Goal: Transaction & Acquisition: Purchase product/service

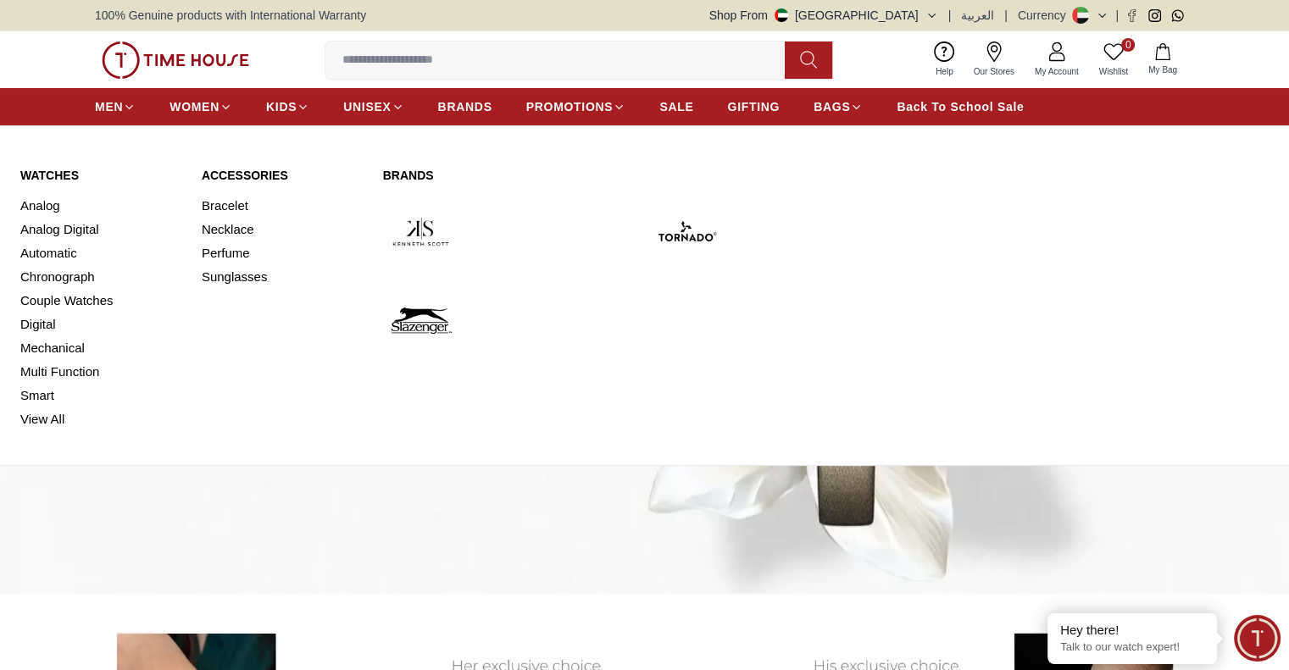
click at [33, 173] on link "Watches" at bounding box center [100, 175] width 161 height 17
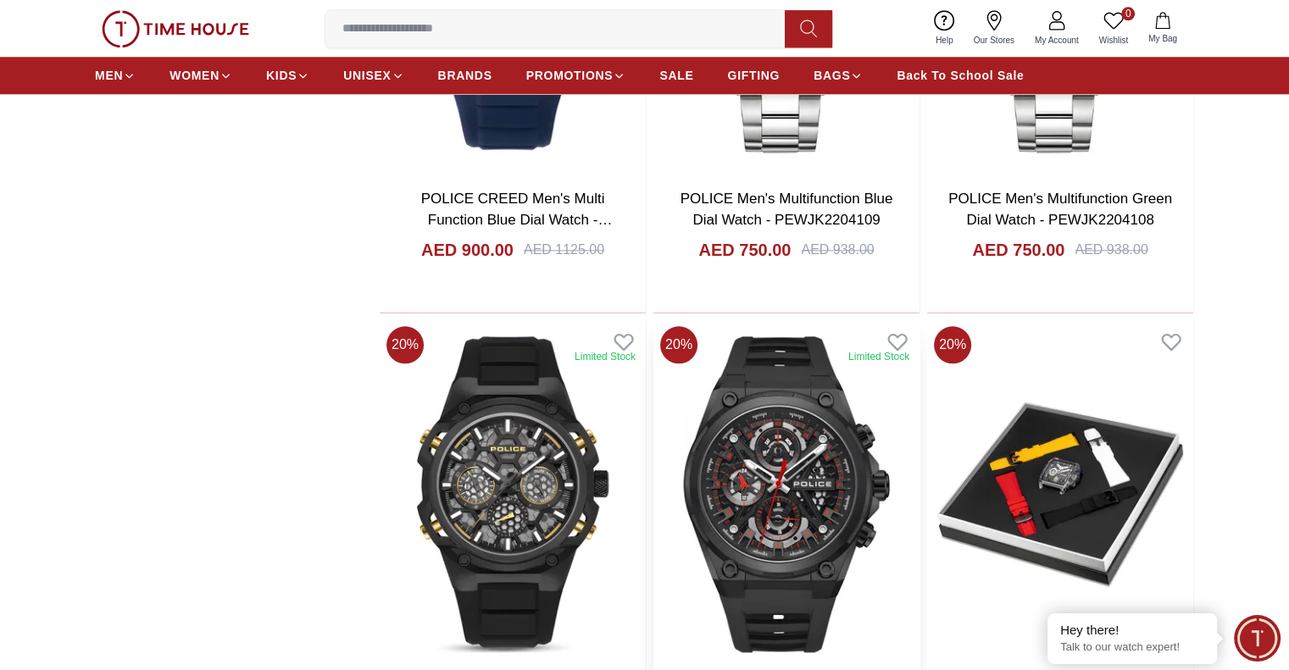
scroll to position [2034, 0]
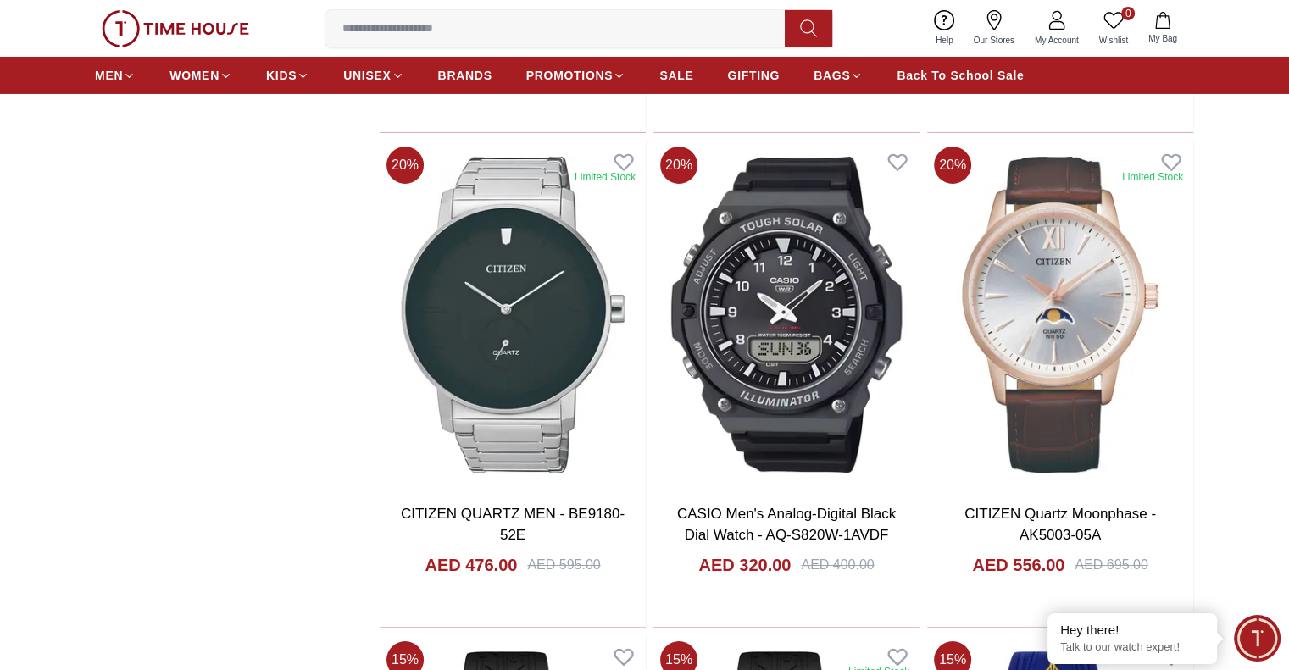
scroll to position [6188, 0]
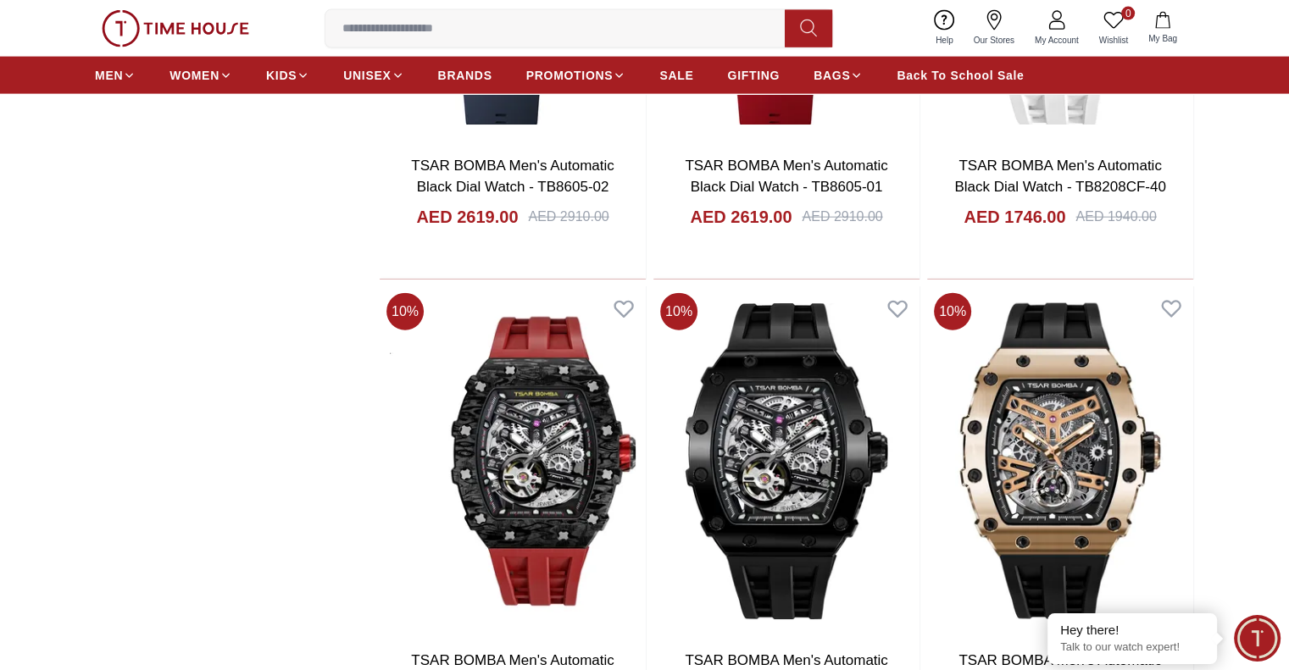
scroll to position [10511, 0]
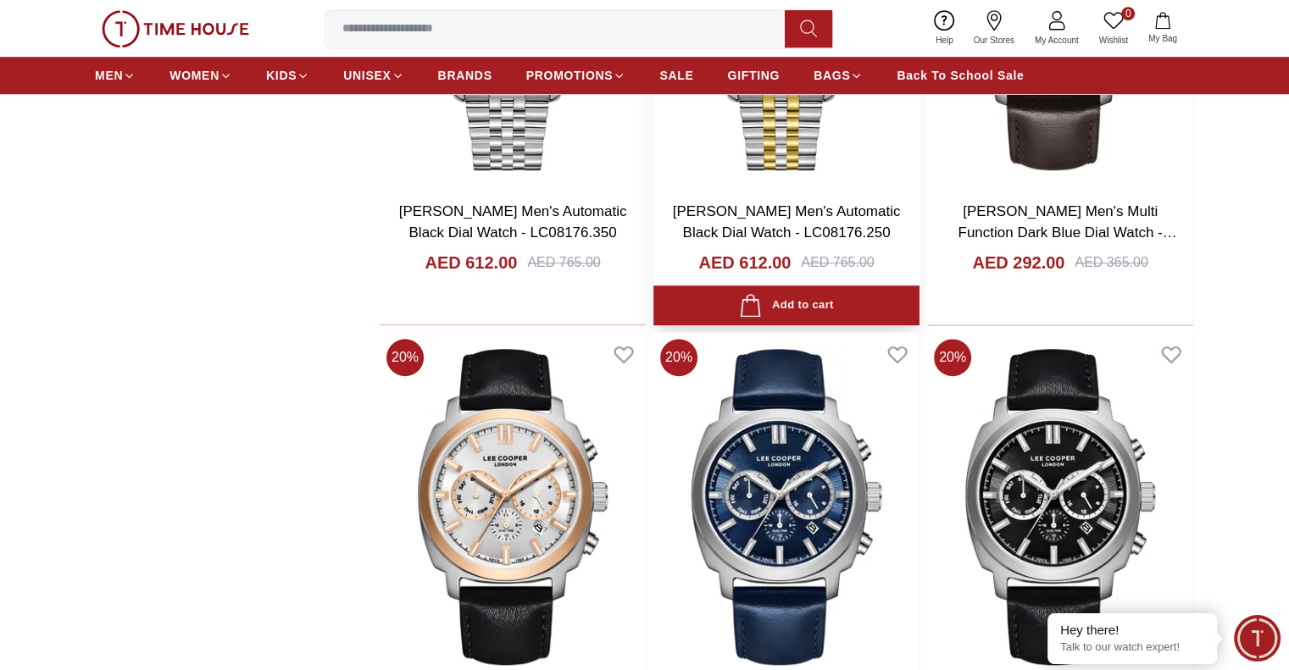
scroll to position [14280, 0]
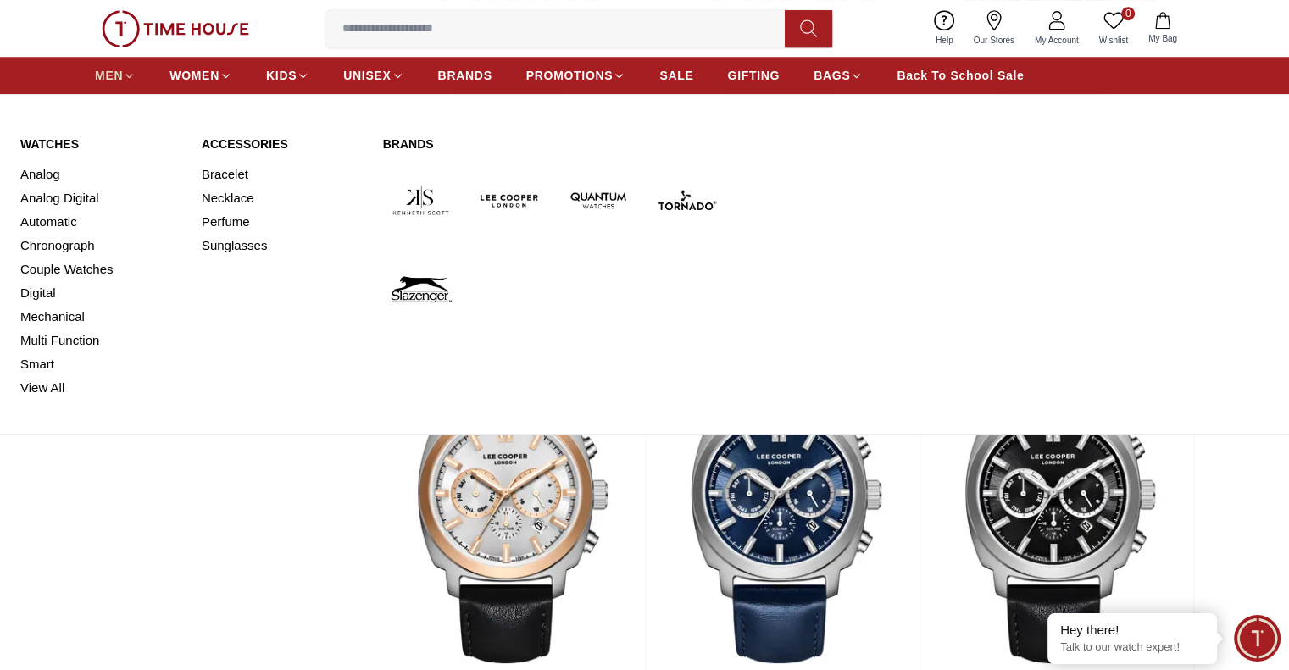
click at [97, 65] on link "MEN" at bounding box center [115, 75] width 41 height 31
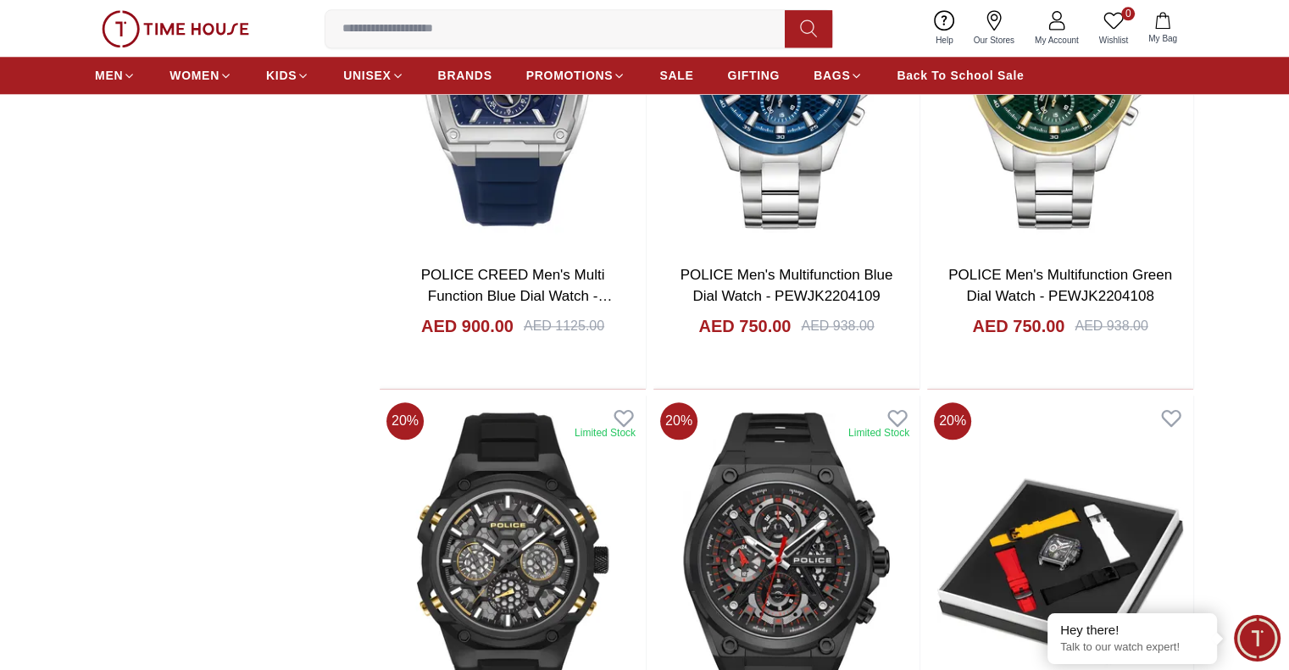
scroll to position [1837, 0]
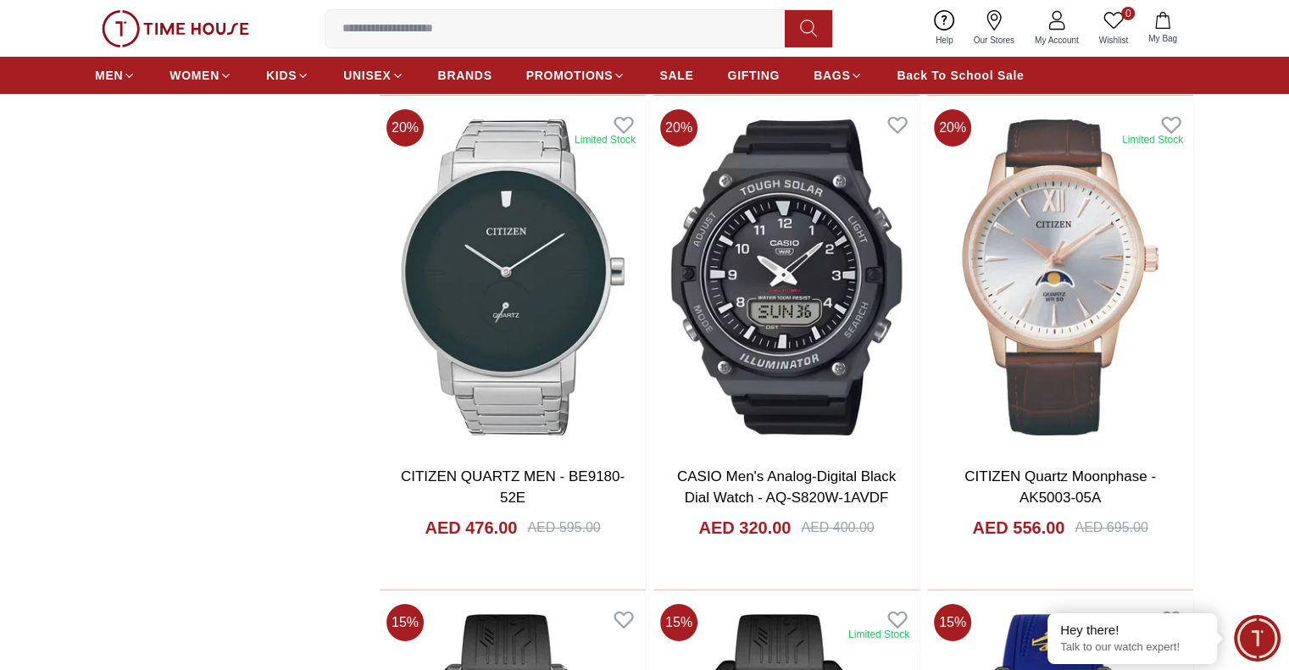
scroll to position [6090, 0]
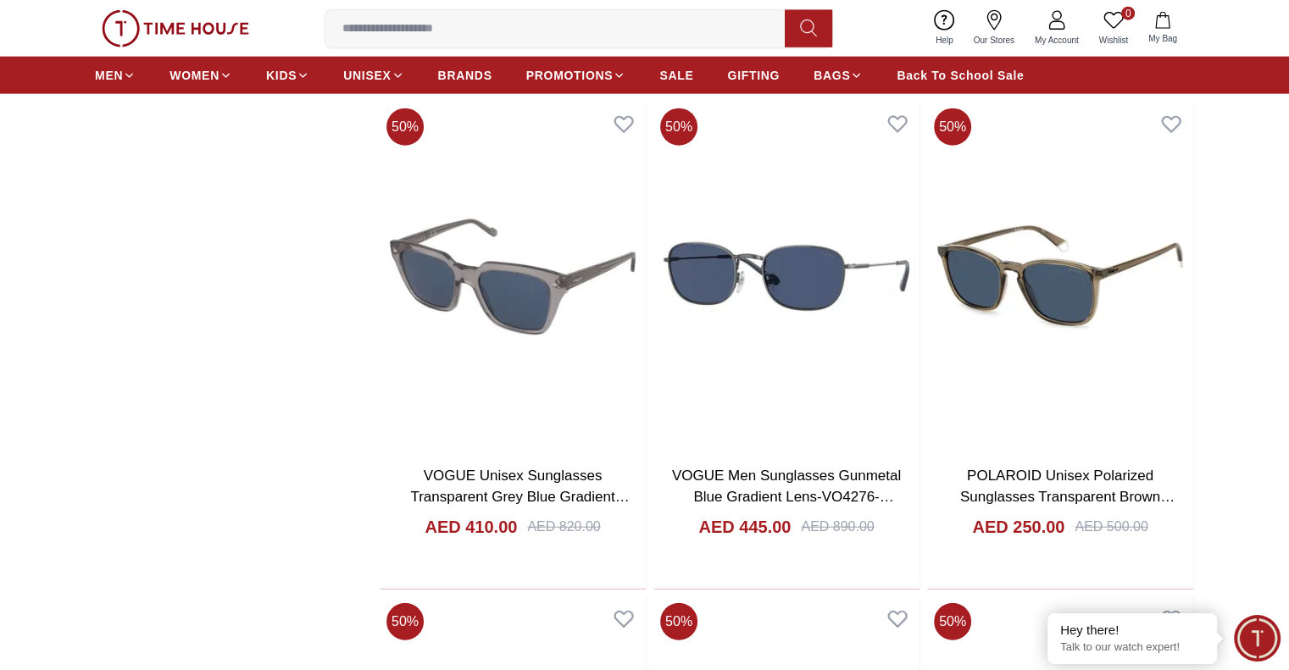
scroll to position [10629, 0]
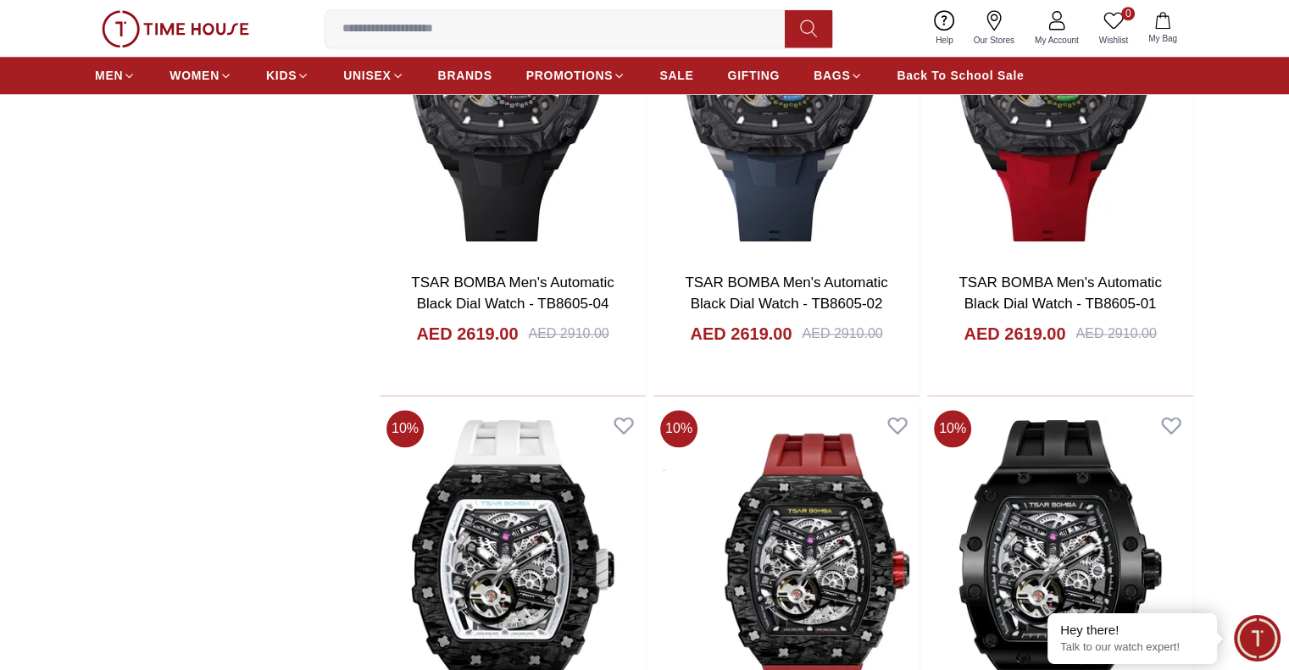
scroll to position [14703, 0]
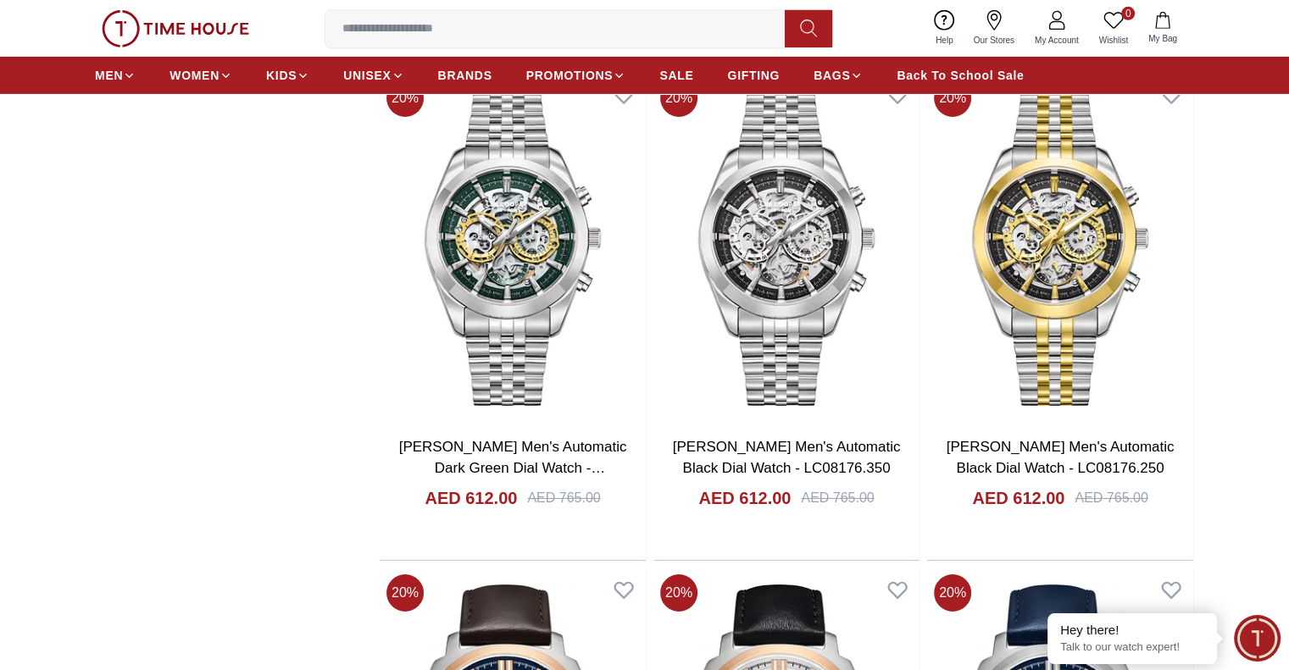
scroll to position [18501, 0]
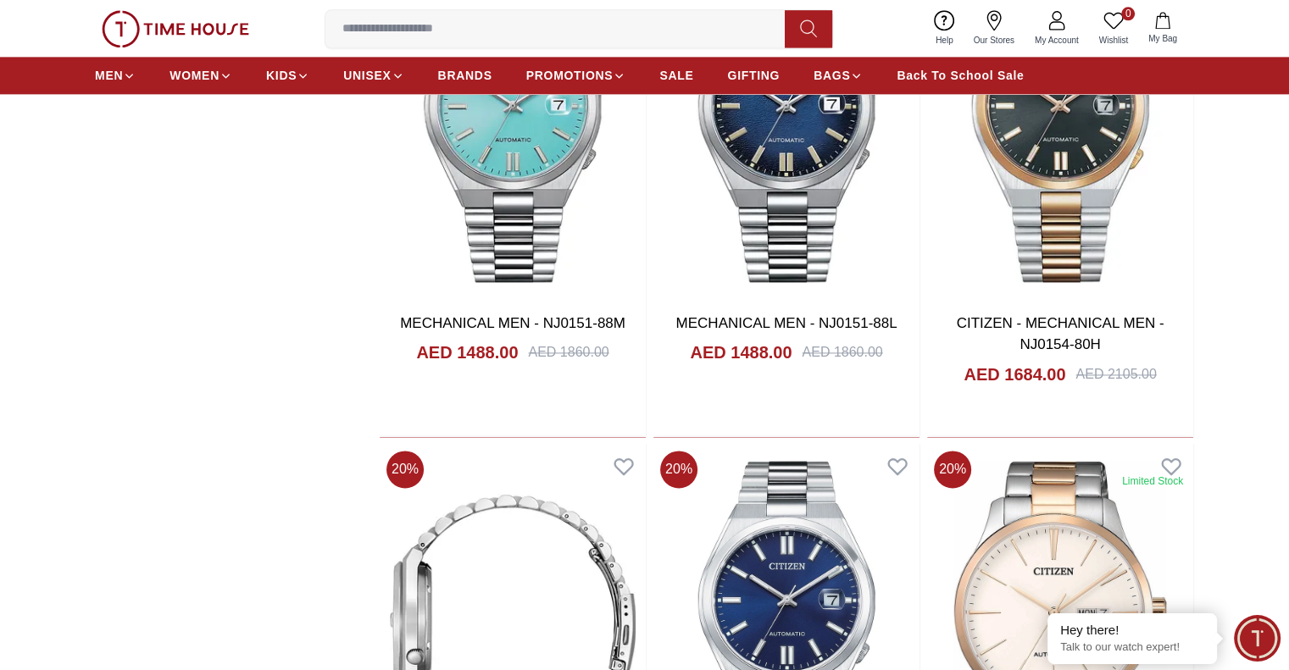
scroll to position [2134, 0]
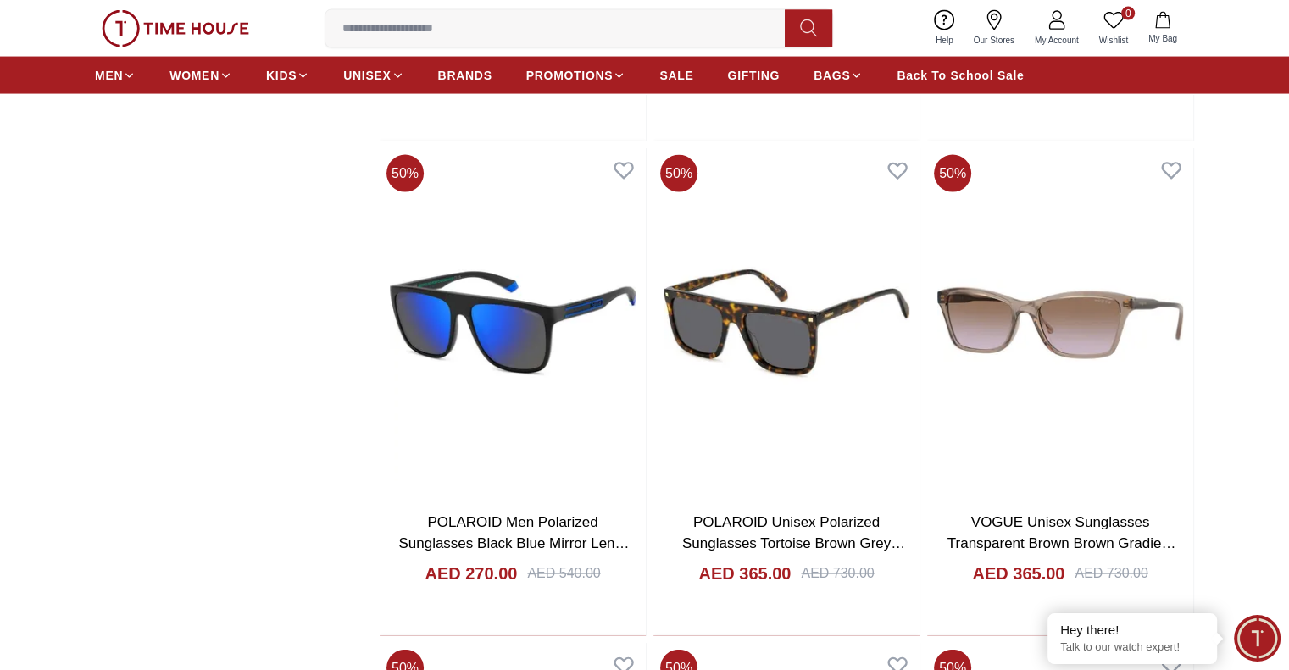
scroll to position [10965, 0]
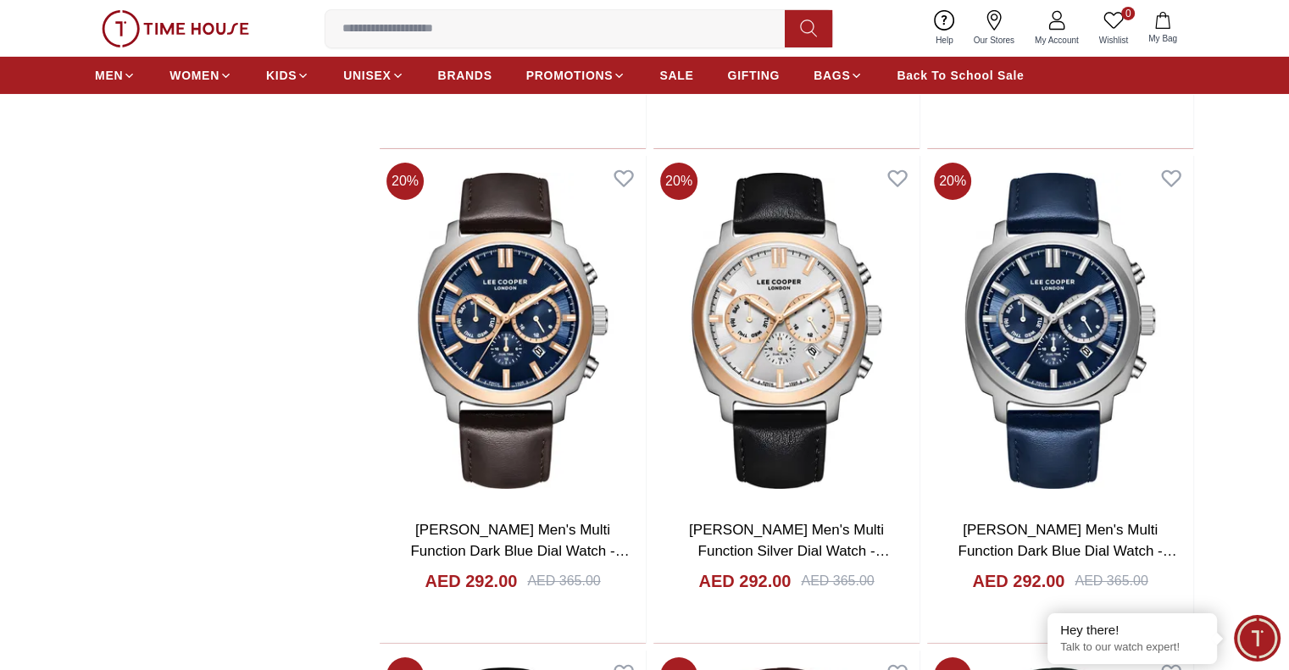
scroll to position [18720, 0]
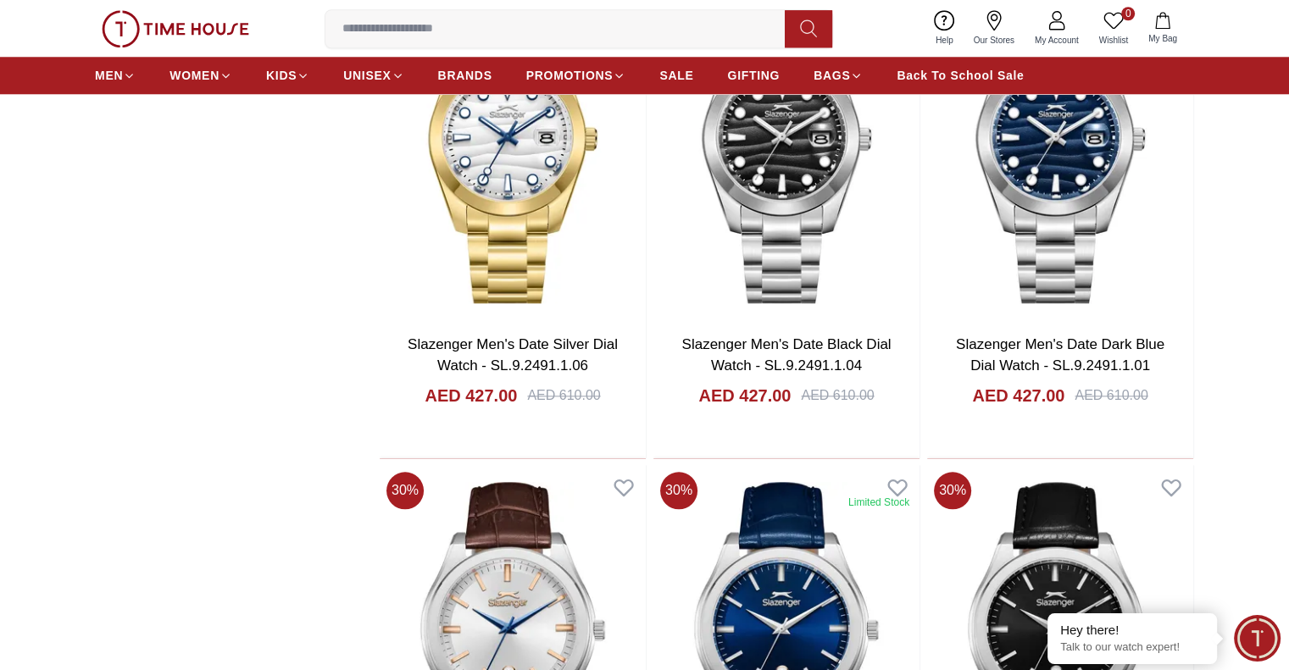
scroll to position [1767, 0]
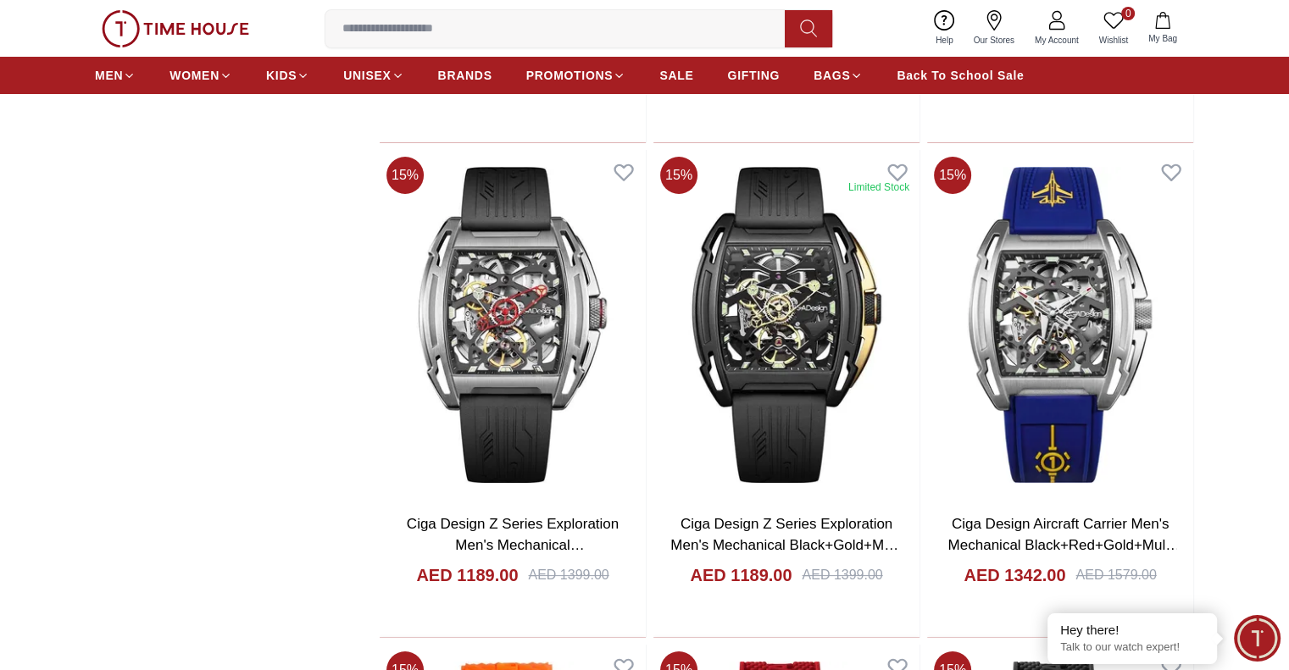
scroll to position [6489, 0]
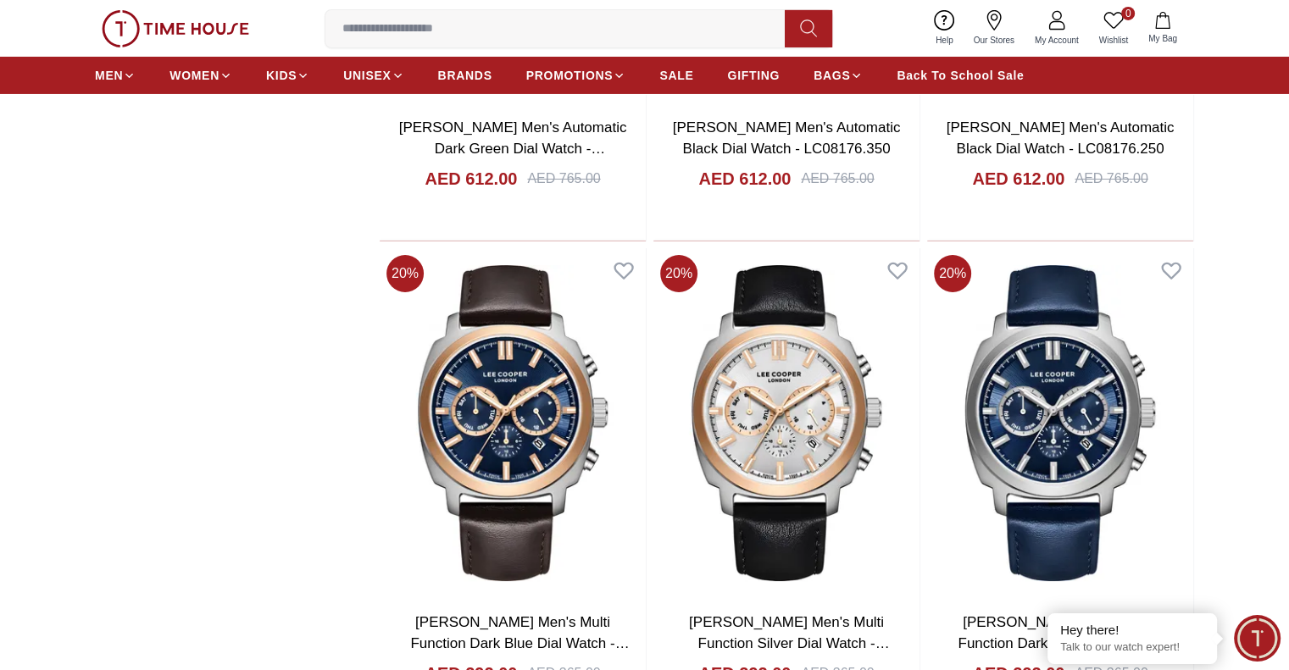
scroll to position [18818, 0]
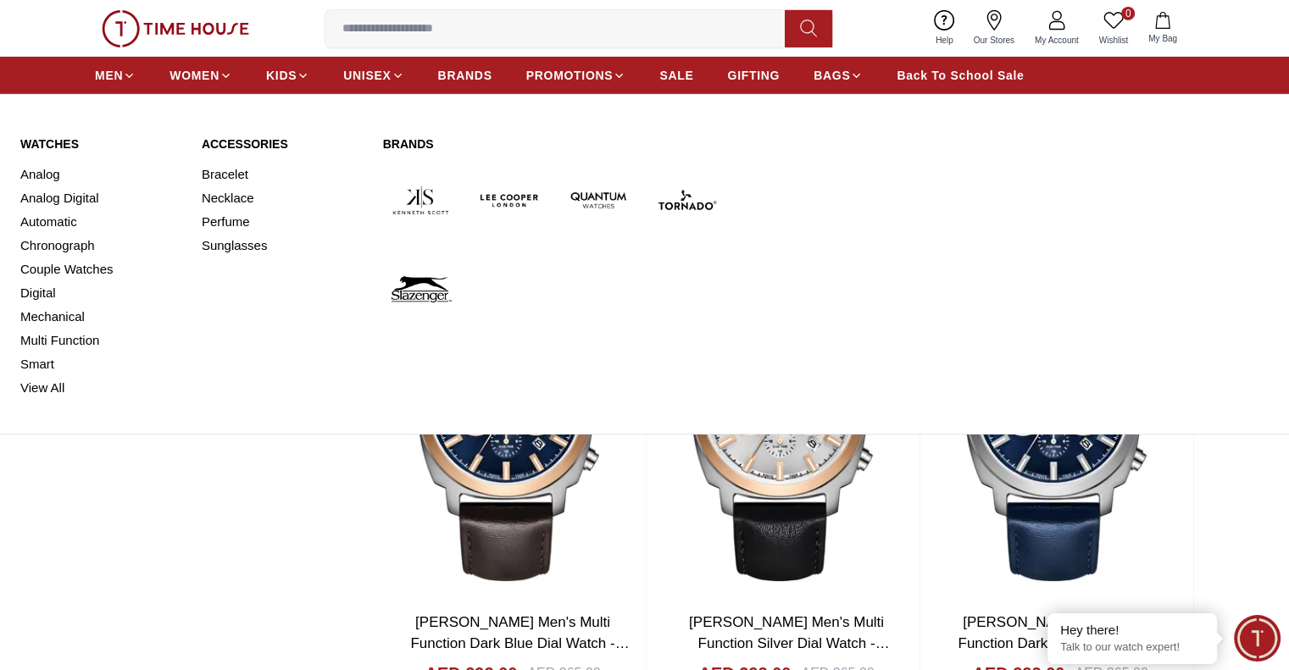
click at [53, 134] on div "Watches Analog Analog Digital Automatic Chronograph Couple Watches Digital Mech…" at bounding box center [644, 268] width 1289 height 332
click at [52, 138] on link "Watches" at bounding box center [100, 144] width 161 height 17
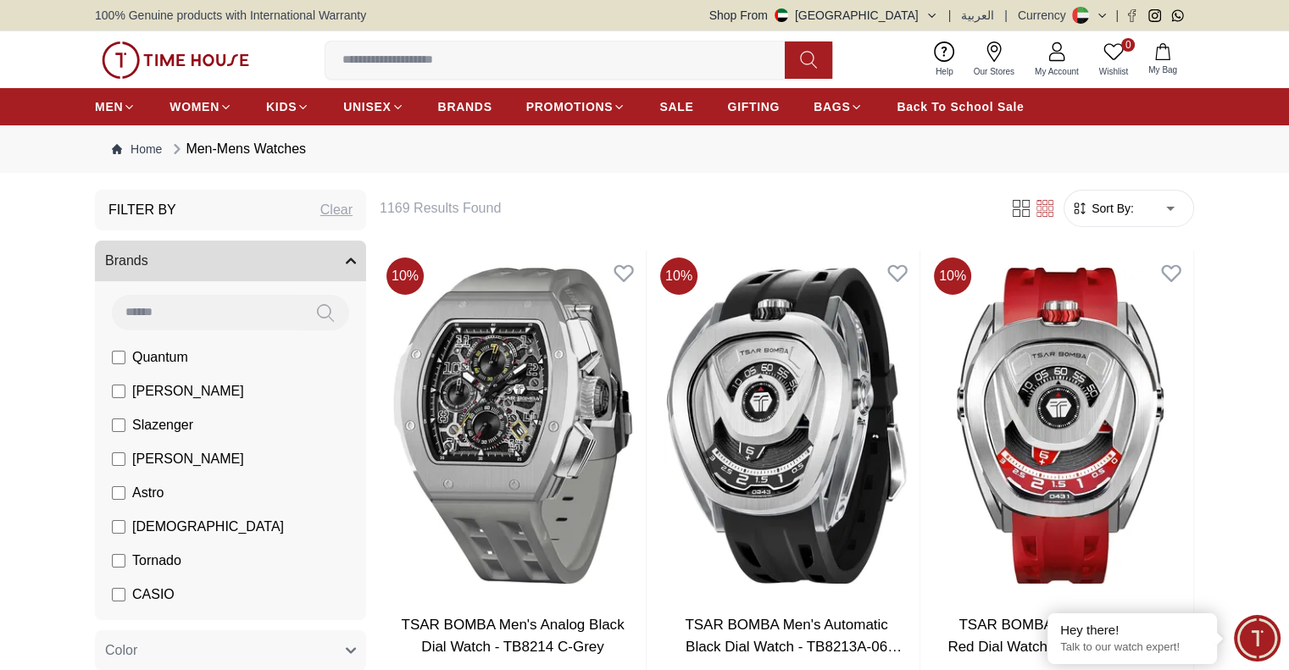
scroll to position [296, 0]
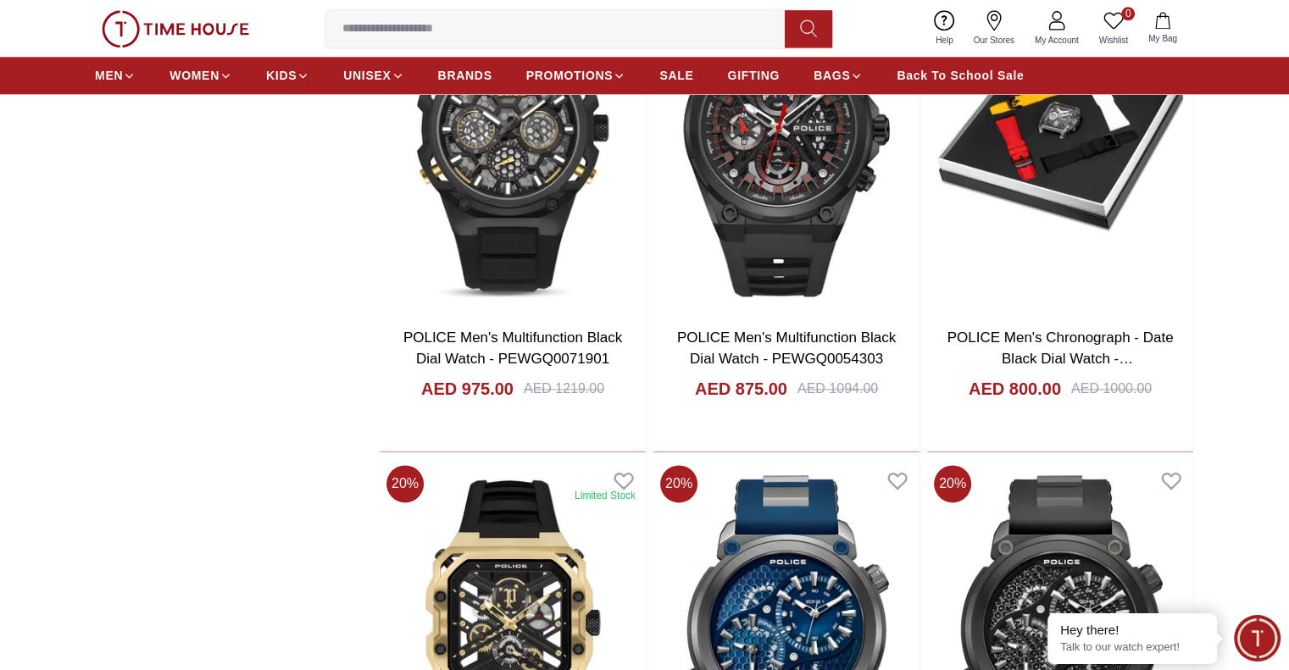
scroll to position [2269, 0]
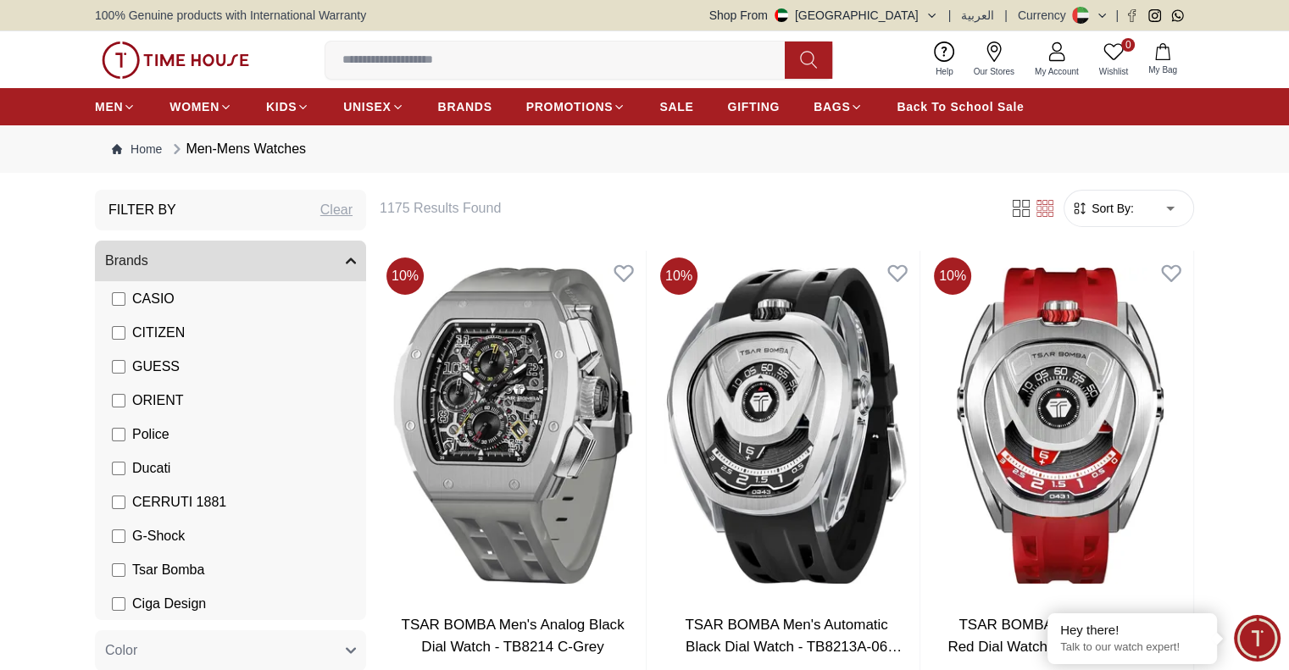
click at [916, 19] on button "Shop From [GEOGRAPHIC_DATA]" at bounding box center [823, 15] width 229 height 17
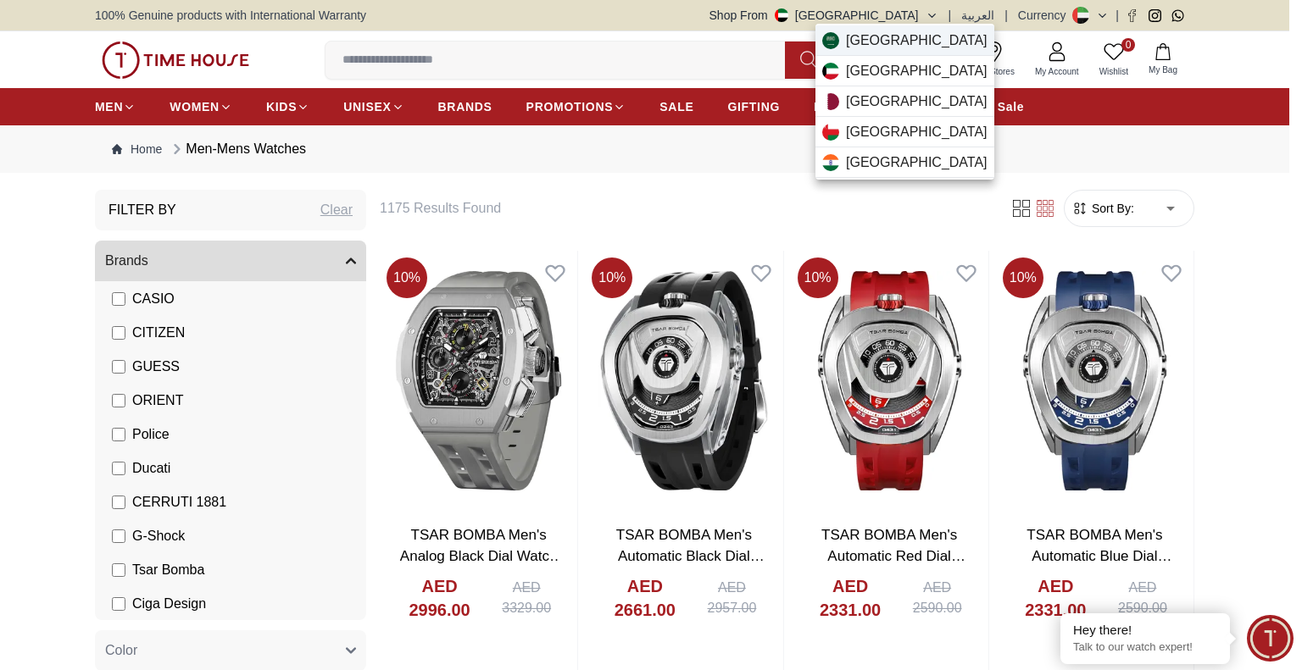
click at [899, 40] on span "[GEOGRAPHIC_DATA]" at bounding box center [917, 41] width 142 height 20
